Goal: Task Accomplishment & Management: Manage account settings

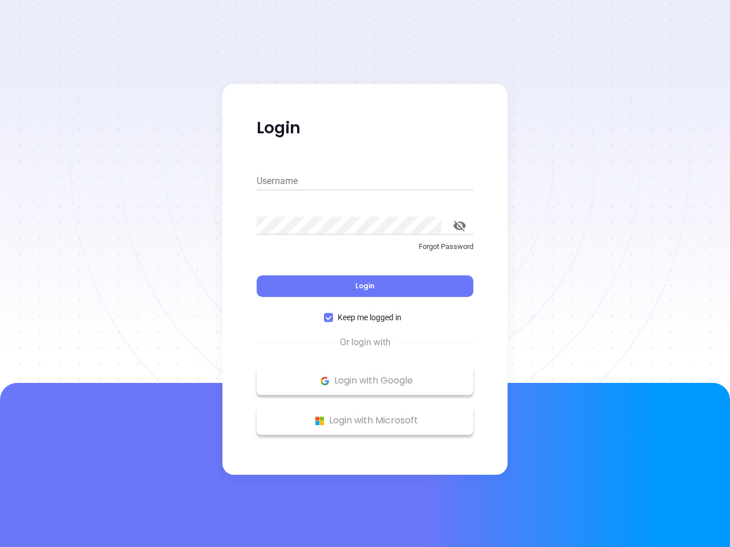
click at [365, 274] on div "Login" at bounding box center [364, 279] width 217 height 35
click at [365, 181] on input "Username" at bounding box center [364, 181] width 217 height 18
click at [459, 226] on icon "toggle password visibility" at bounding box center [459, 226] width 13 height 11
click at [365, 286] on span "Login" at bounding box center [364, 286] width 19 height 10
click at [365, 317] on span "Keep me logged in" at bounding box center [369, 317] width 73 height 13
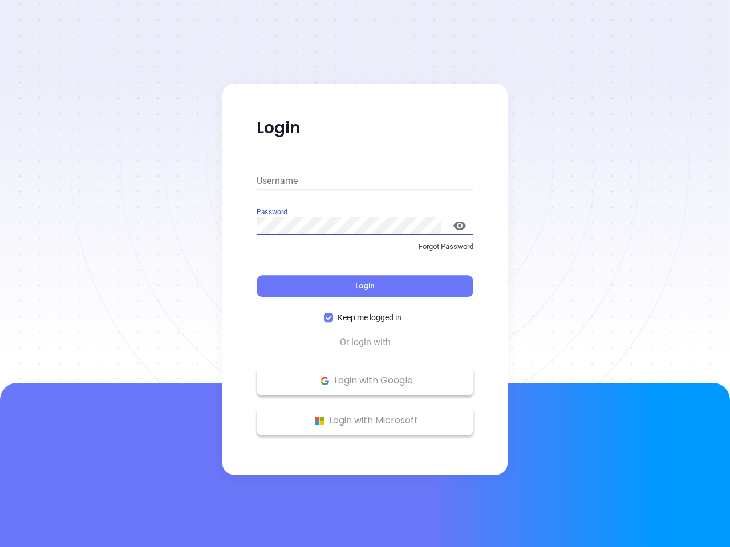
click at [333, 317] on input "Keep me logged in" at bounding box center [328, 317] width 9 height 9
checkbox input "false"
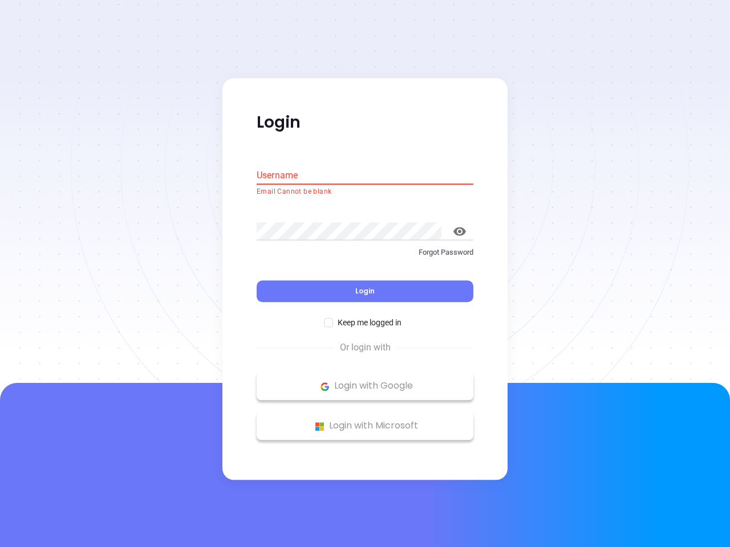
click at [365, 381] on p "Login with Google" at bounding box center [364, 386] width 205 height 17
click at [365, 421] on p "Login with Microsoft" at bounding box center [364, 426] width 205 height 17
